Goal: Information Seeking & Learning: Find specific fact

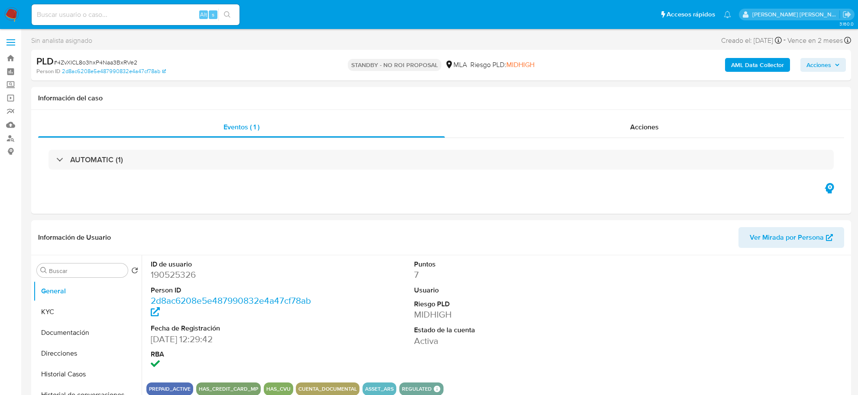
select select "10"
click at [830, 67] on span "Acciones" at bounding box center [818, 65] width 25 height 14
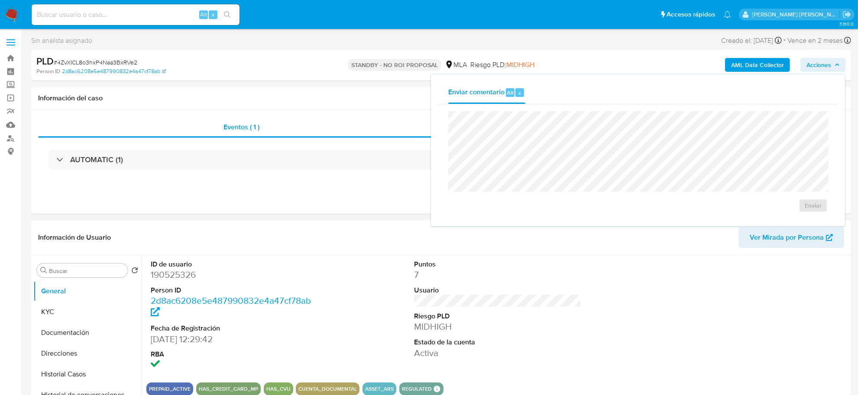
click at [821, 60] on span "Acciones" at bounding box center [818, 65] width 25 height 14
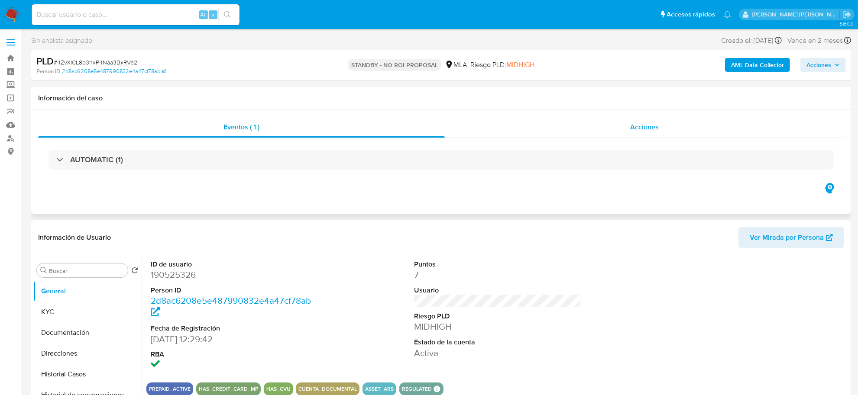
click at [642, 126] on span "Acciones" at bounding box center [644, 127] width 29 height 10
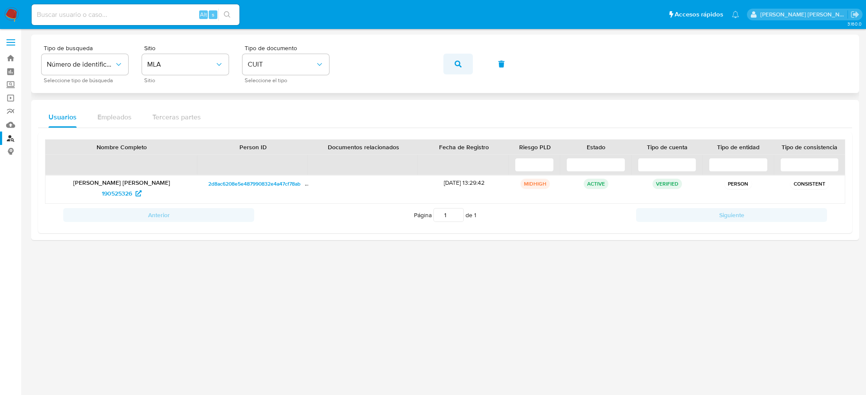
click at [458, 63] on icon "button" at bounding box center [458, 64] width 7 height 7
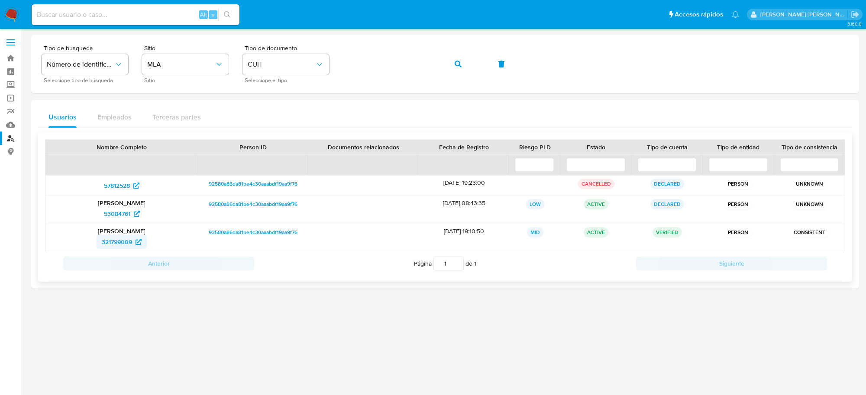
click at [115, 243] on span "321799009" at bounding box center [117, 242] width 30 height 14
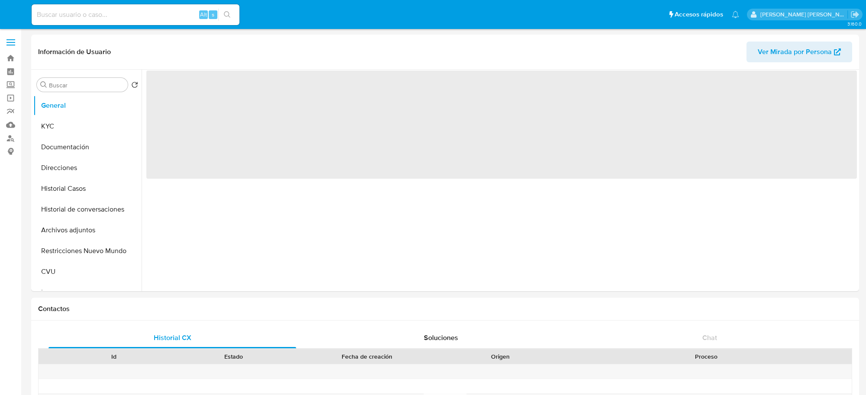
select select "10"
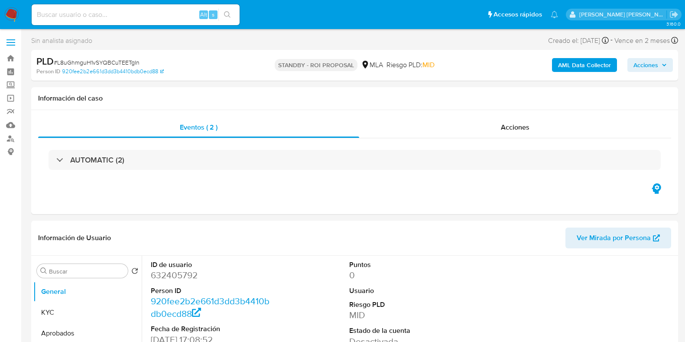
select select "10"
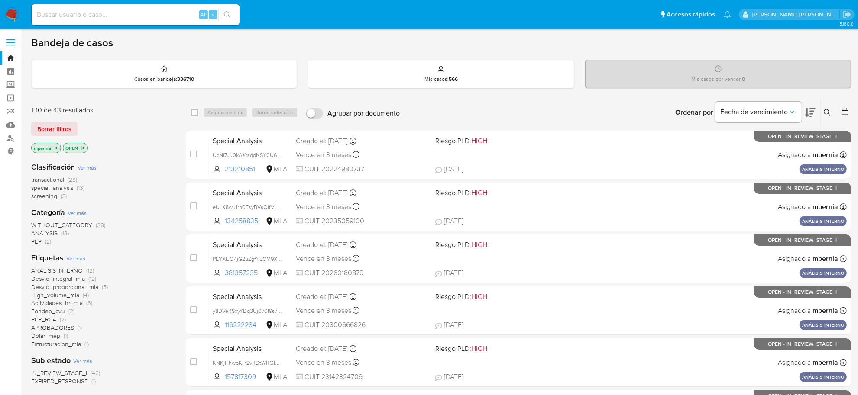
click at [124, 12] on input at bounding box center [136, 14] width 208 height 11
paste input "5930242"
type input "5930242"
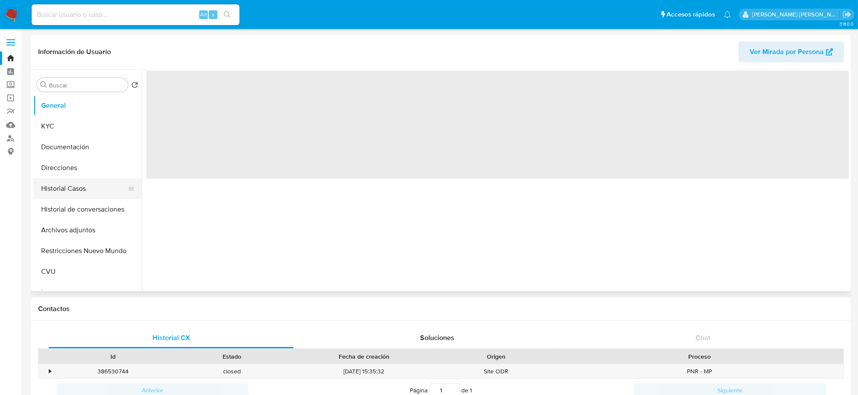
click at [76, 183] on button "Historial Casos" at bounding box center [83, 188] width 101 height 21
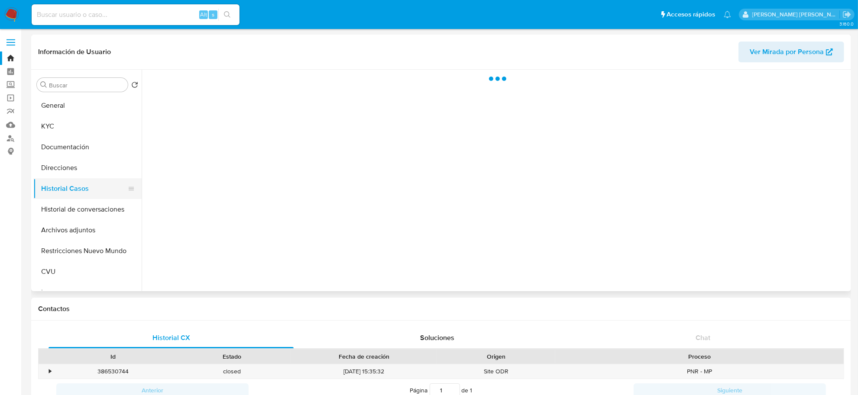
select select "10"
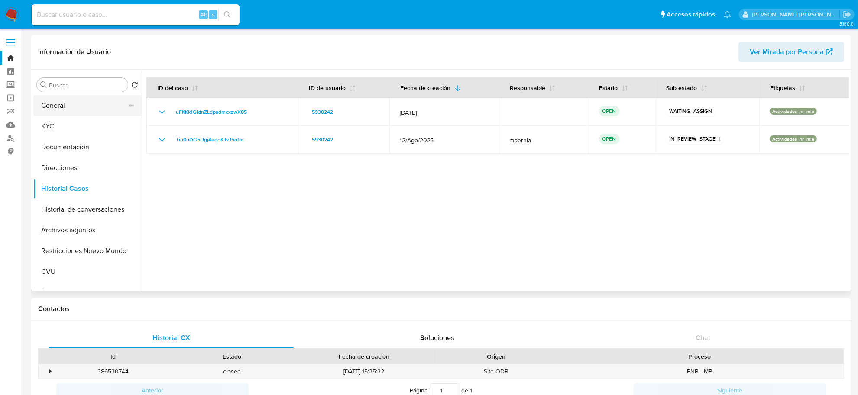
click at [39, 113] on button "General" at bounding box center [83, 105] width 101 height 21
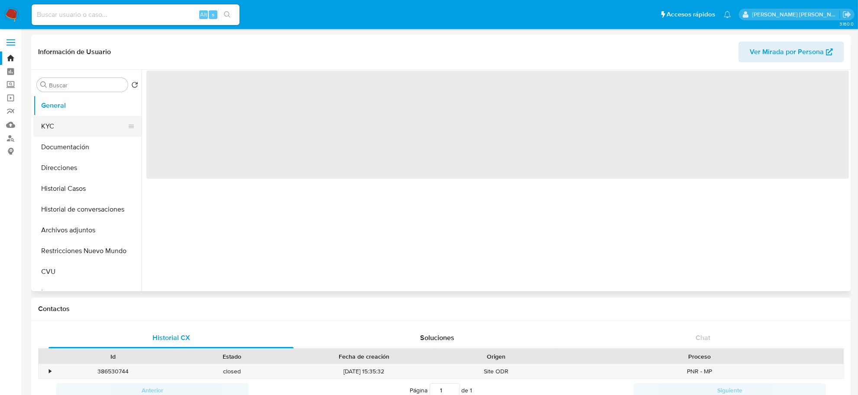
click at [46, 123] on button "KYC" at bounding box center [83, 126] width 101 height 21
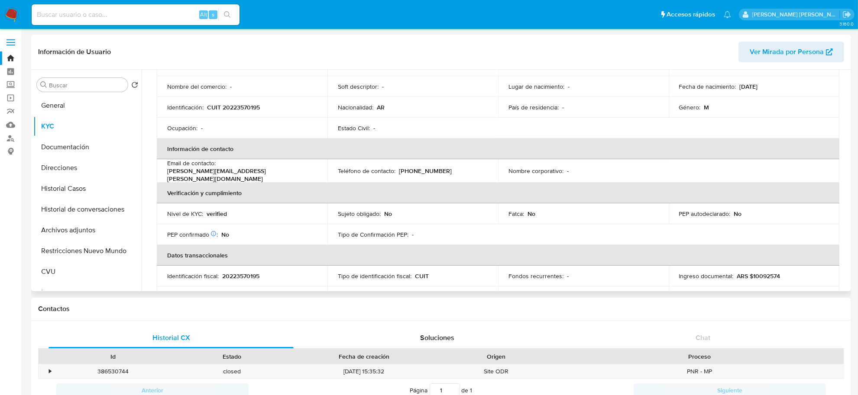
scroll to position [96, 0]
drag, startPoint x: 219, startPoint y: 169, endPoint x: 291, endPoint y: 176, distance: 72.7
click at [291, 176] on td "Email de contacto : alejandro.lico@gmail.com" at bounding box center [242, 172] width 171 height 23
copy p "alejandro.lico@gmail.com"
click at [59, 187] on button "Historial Casos" at bounding box center [83, 188] width 101 height 21
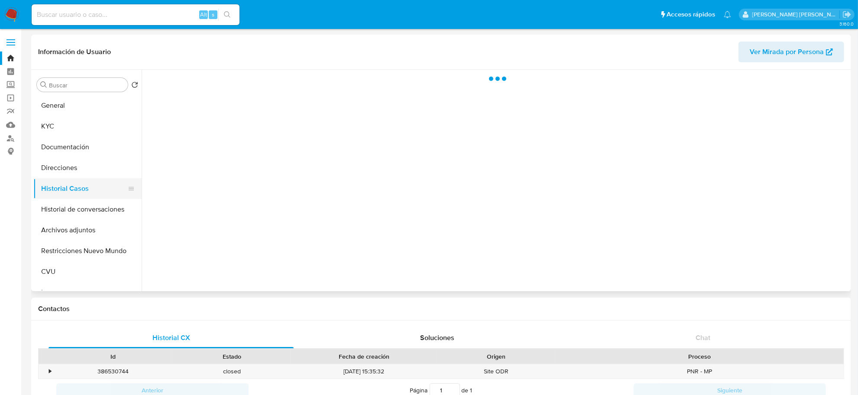
scroll to position [0, 0]
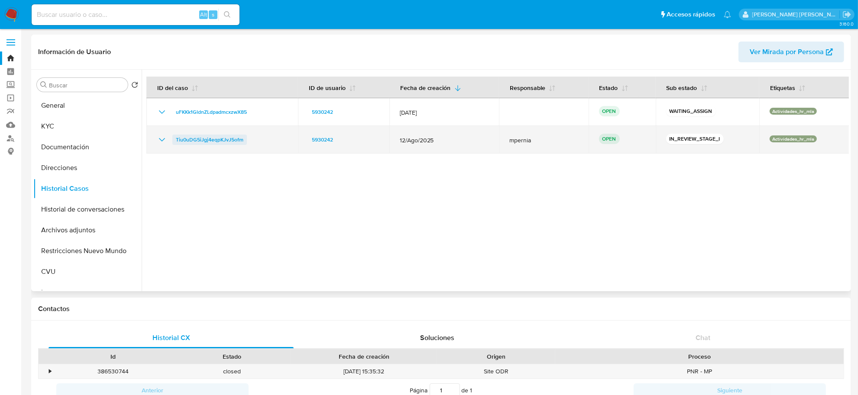
click at [204, 141] on span "Tiu0uDG5iJgj4eqpKJvJ5ofm" at bounding box center [210, 140] width 68 height 10
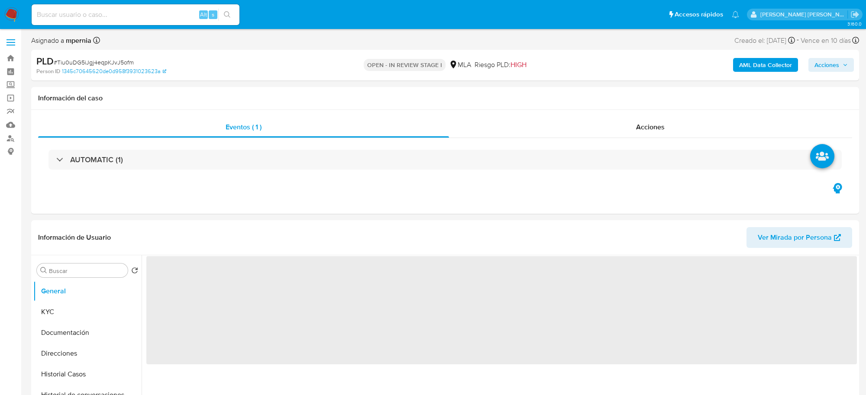
select select "10"
